Goal: Information Seeking & Learning: Learn about a topic

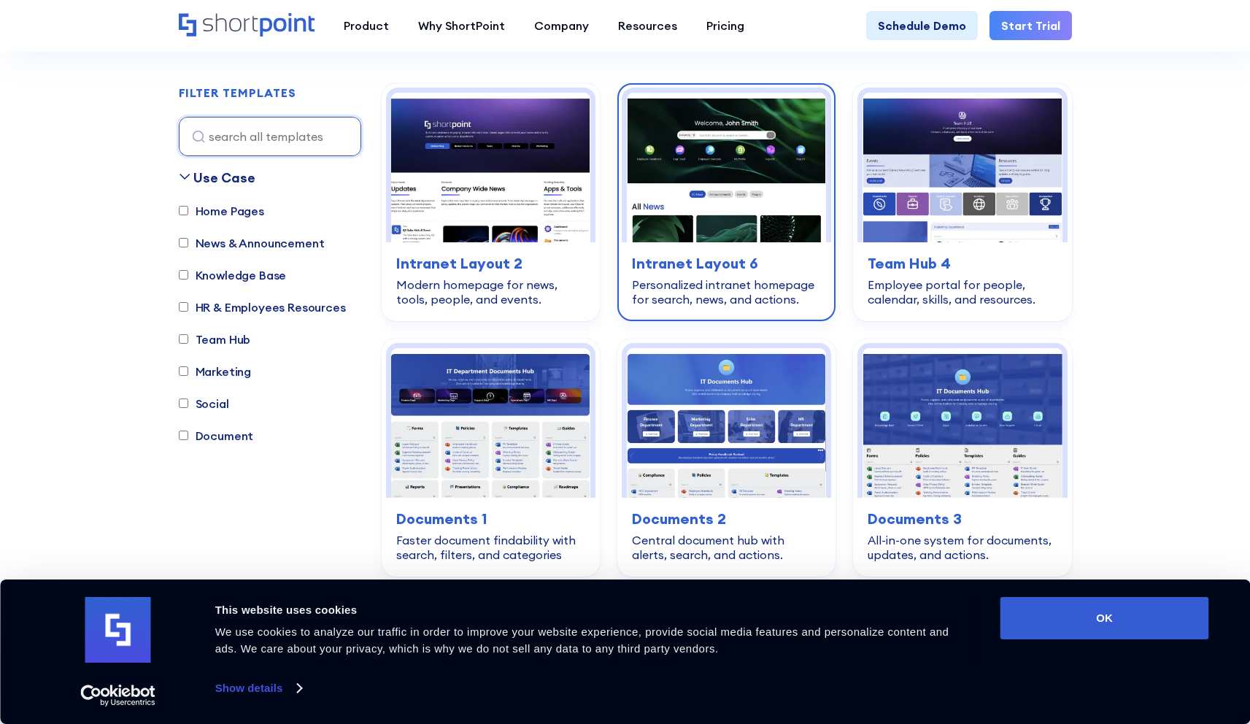
scroll to position [433, 0]
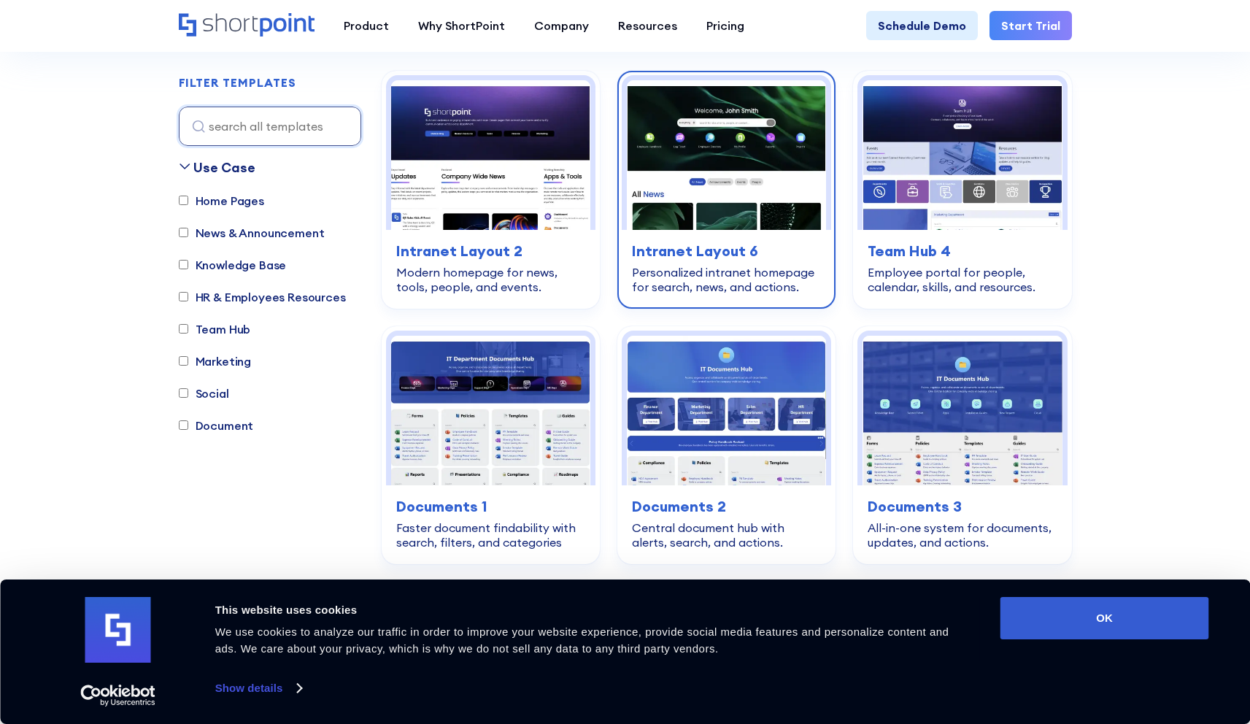
click at [732, 190] on img at bounding box center [726, 155] width 199 height 150
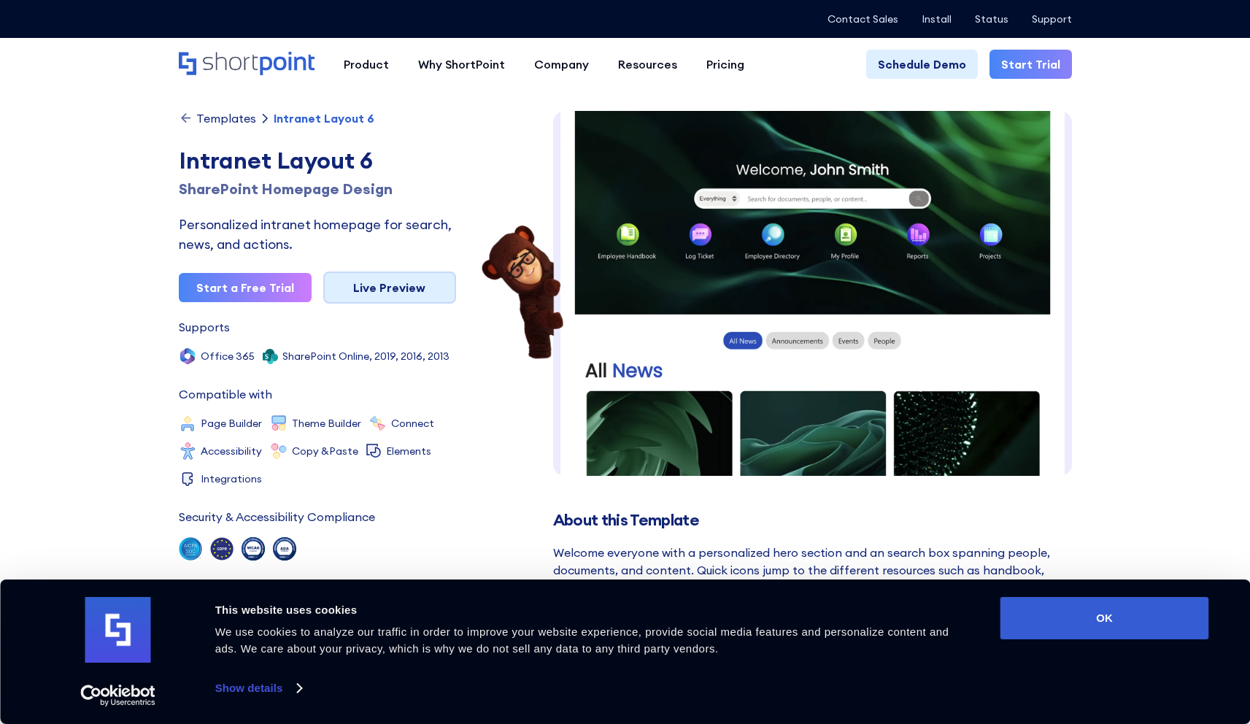
scroll to position [7, 0]
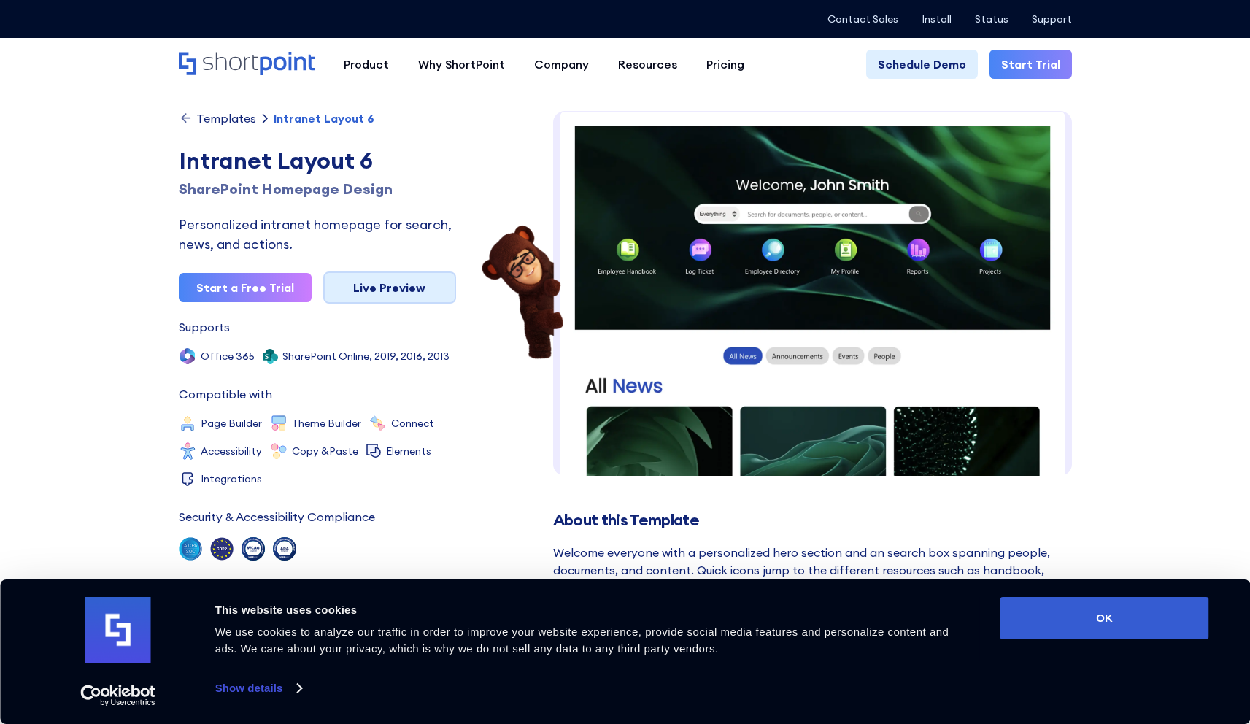
click at [371, 283] on link "Live Preview" at bounding box center [389, 287] width 133 height 32
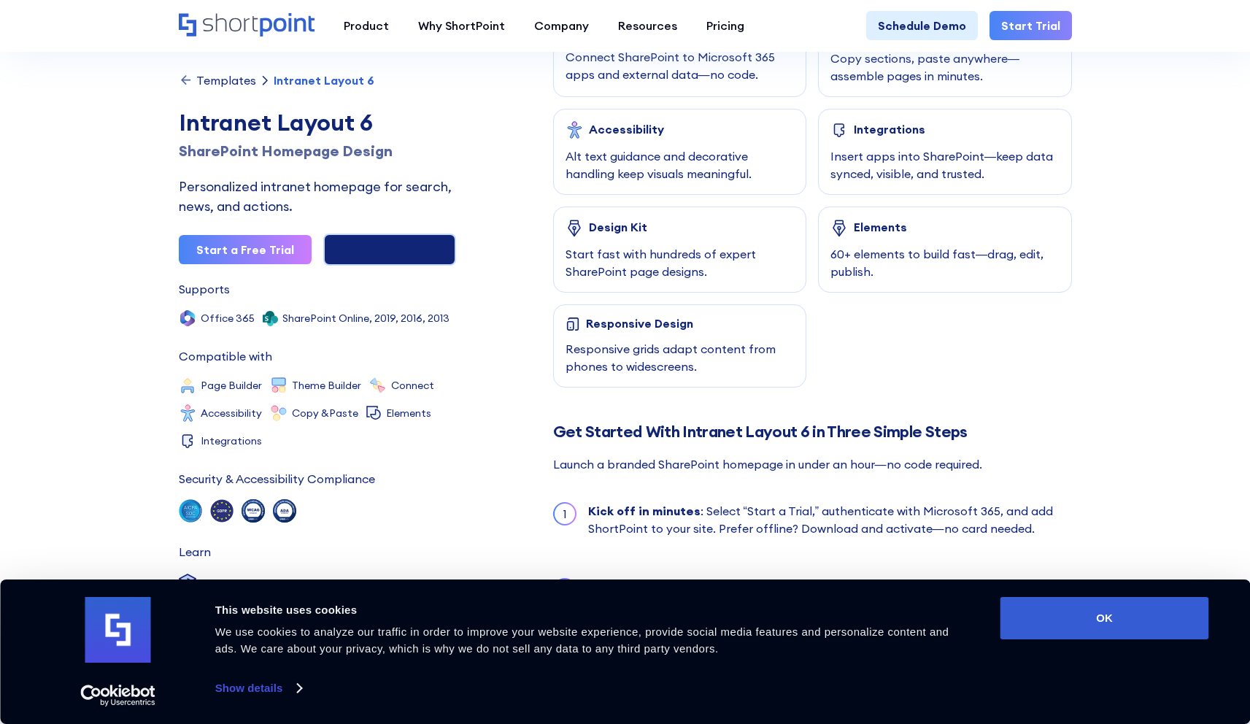
scroll to position [999, 0]
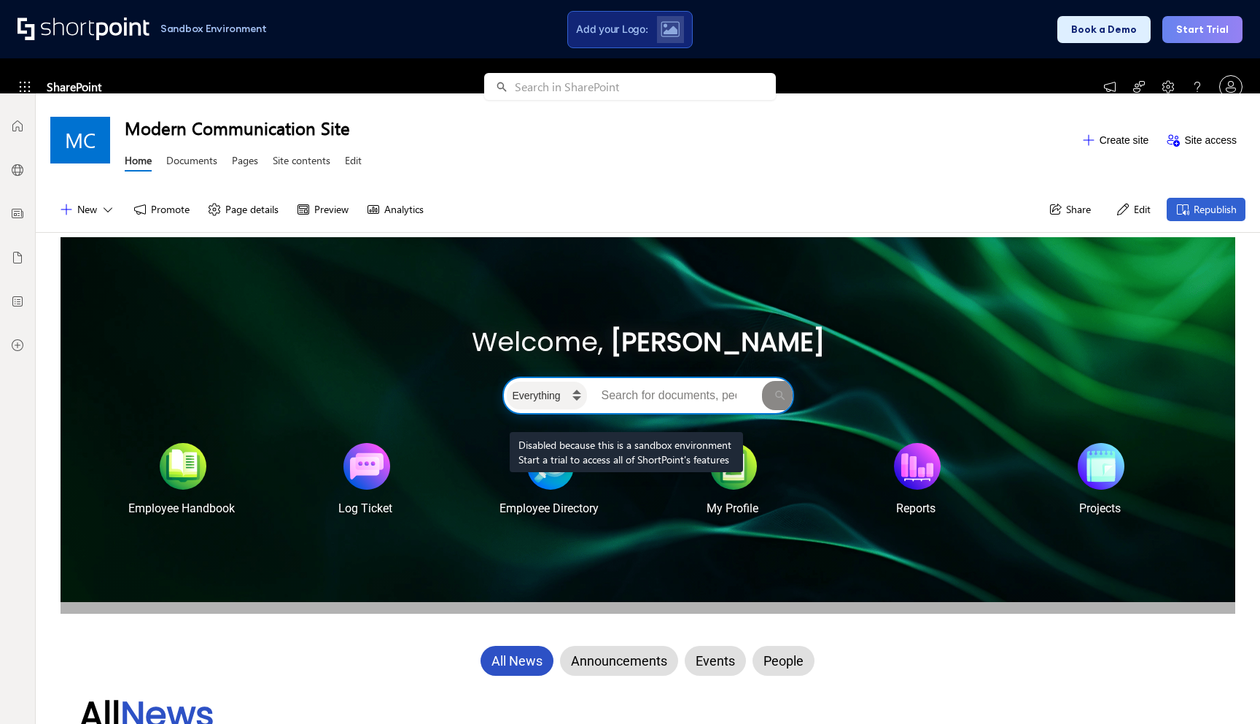
click at [627, 395] on input "Search intranet" at bounding box center [674, 395] width 169 height 29
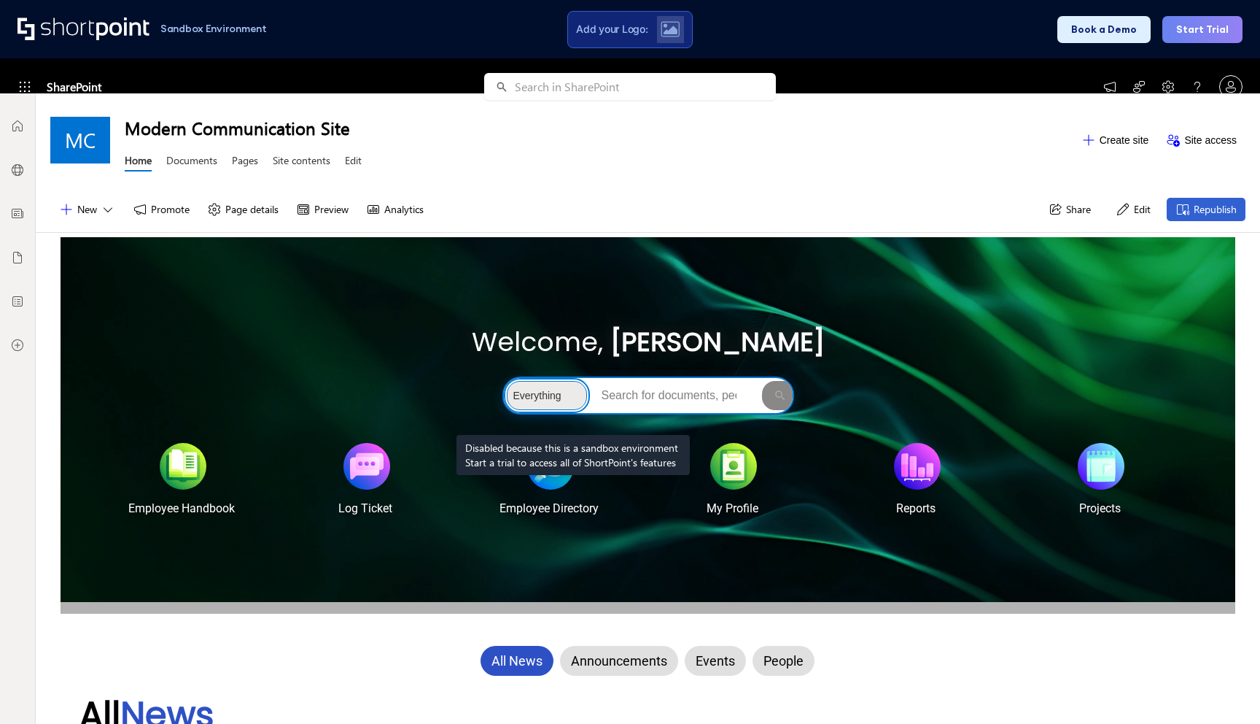
click at [567, 394] on select "Everything People Documents Sites" at bounding box center [547, 395] width 80 height 29
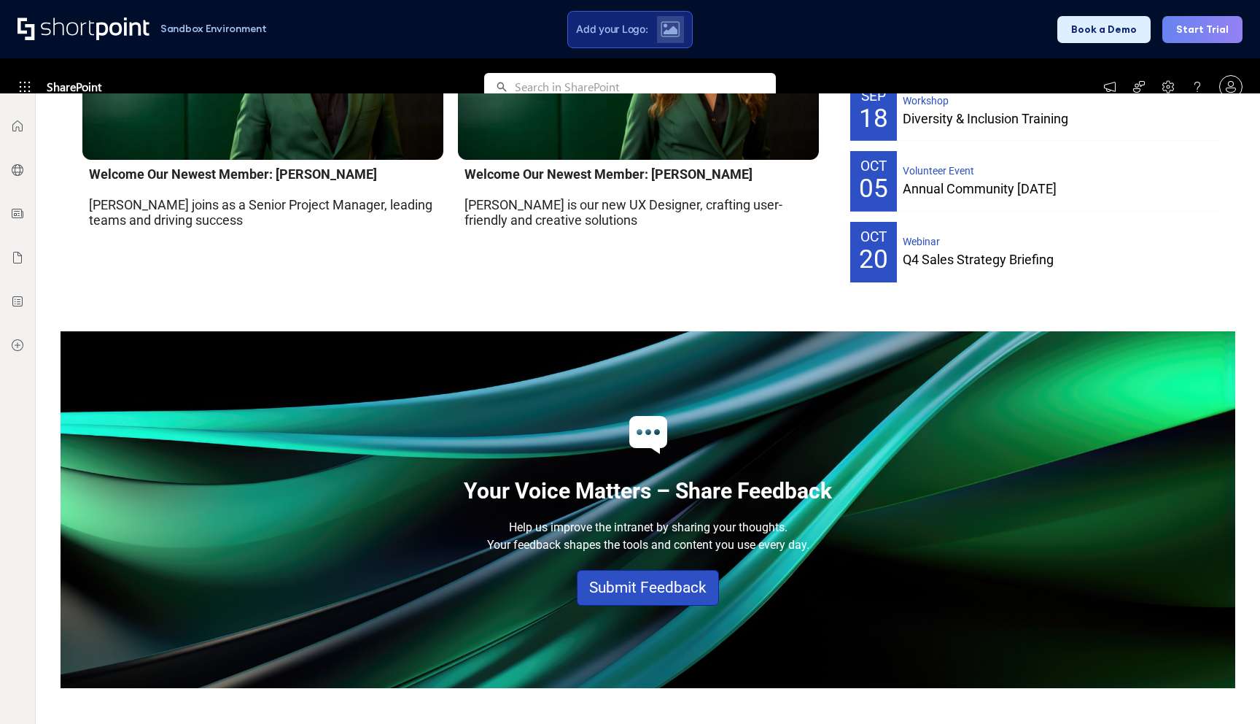
scroll to position [1562, 0]
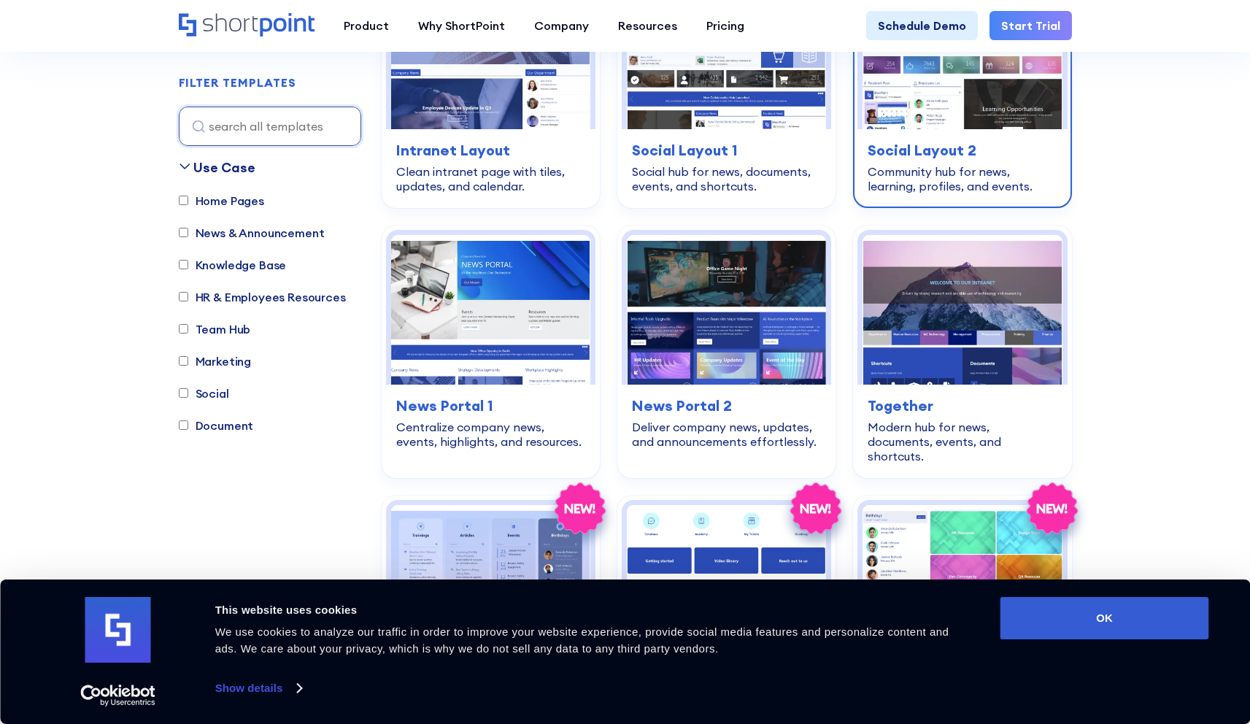
scroll to position [2919, 0]
